Goal: Task Accomplishment & Management: Manage account settings

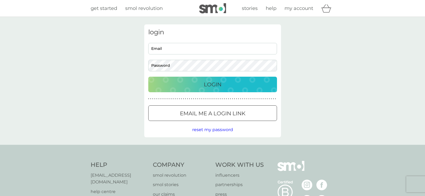
click at [176, 46] on input "Email" at bounding box center [212, 49] width 129 height 12
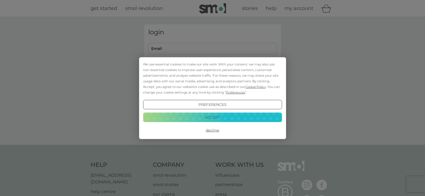
click at [213, 118] on button "Accept" at bounding box center [212, 118] width 139 height 10
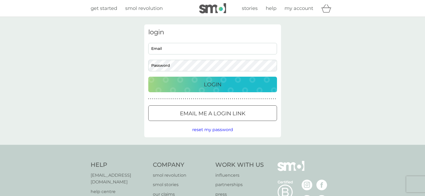
click at [169, 48] on input "Email" at bounding box center [212, 49] width 129 height 12
type input "nlenthall97@btinternet.com"
click at [148, 77] on button "Login" at bounding box center [212, 85] width 129 height 16
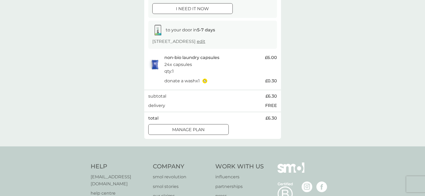
scroll to position [80, 0]
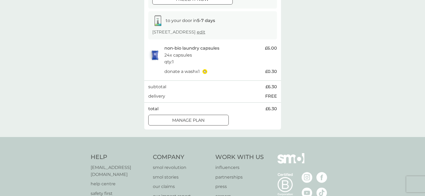
click at [194, 123] on div at bounding box center [188, 121] width 19 height 6
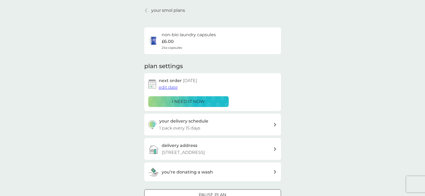
scroll to position [27, 0]
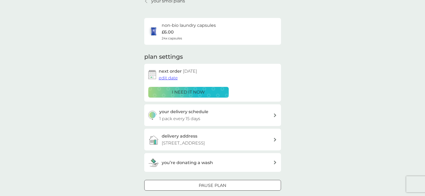
click at [233, 120] on div "your delivery schedule 1 pack every 15 days" at bounding box center [216, 115] width 114 height 14
select select "14"
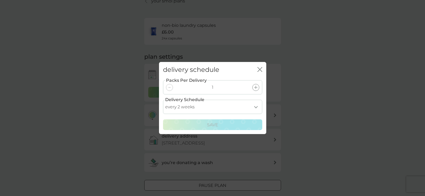
click at [260, 70] on icon "close" at bounding box center [261, 69] width 2 height 4
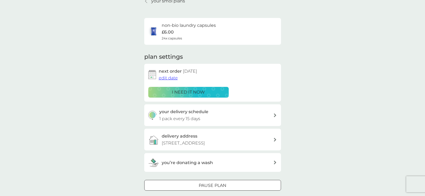
click at [165, 77] on span "edit date" at bounding box center [168, 77] width 19 height 5
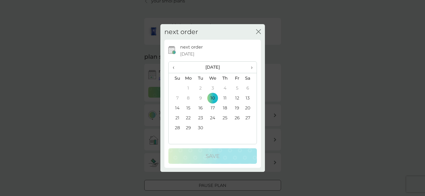
click at [189, 119] on td "22" at bounding box center [188, 118] width 12 height 10
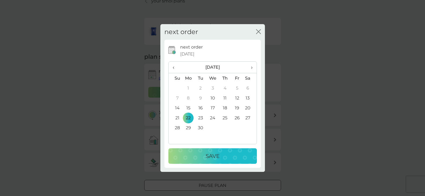
click at [212, 156] on p "Save" at bounding box center [213, 156] width 14 height 9
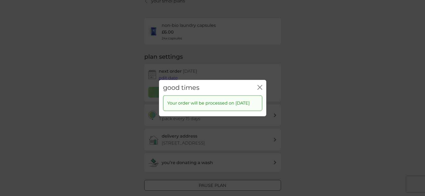
click at [259, 85] on icon "close" at bounding box center [259, 87] width 2 height 4
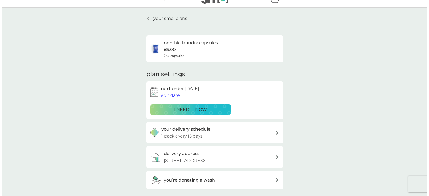
scroll to position [0, 0]
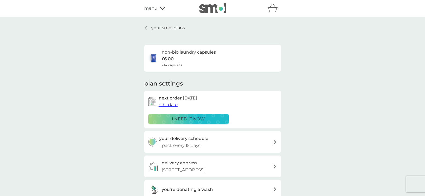
click at [156, 7] on span "menu" at bounding box center [150, 8] width 13 height 7
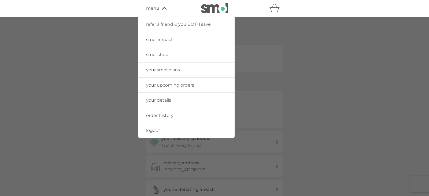
click at [152, 128] on span "logout" at bounding box center [153, 130] width 14 height 5
